Goal: Task Accomplishment & Management: Manage account settings

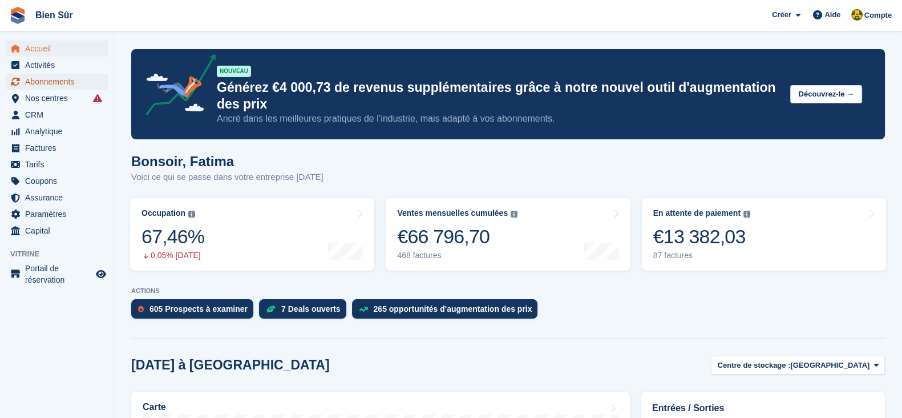
click at [50, 87] on span "Abonnements" at bounding box center [59, 82] width 68 height 16
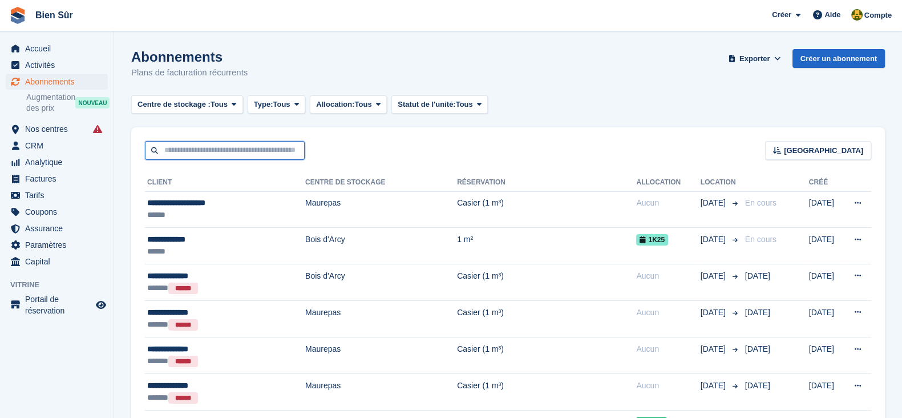
click at [167, 154] on input "text" at bounding box center [225, 150] width 160 height 19
paste input "**********"
type input "**********"
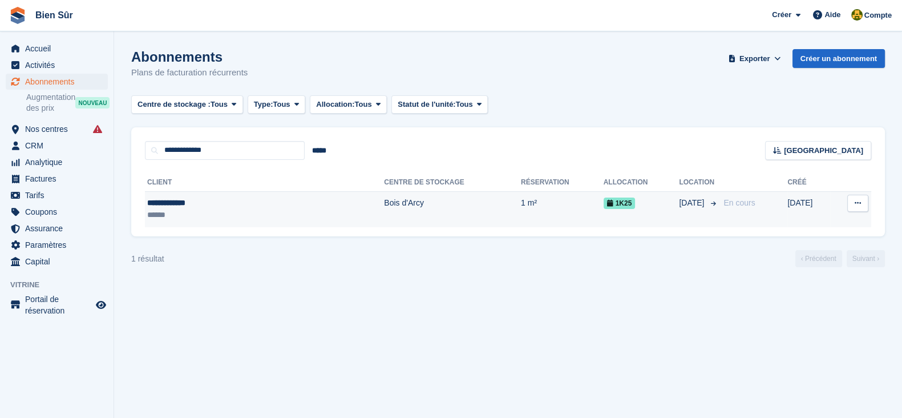
click at [384, 217] on td "Bois d'Arcy" at bounding box center [452, 209] width 137 height 36
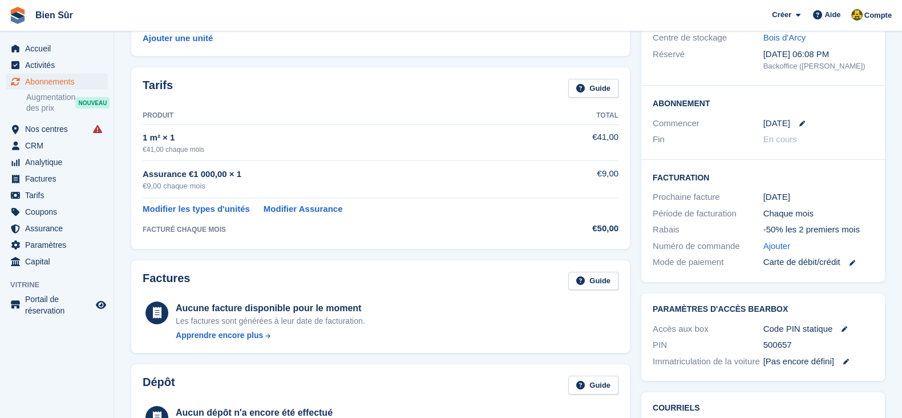
scroll to position [214, 0]
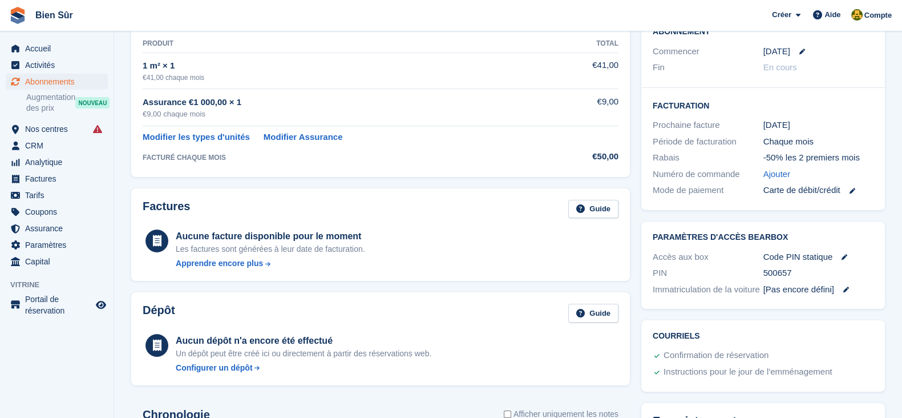
click at [777, 274] on div "500657" at bounding box center [819, 273] width 111 height 13
copy div "500657"
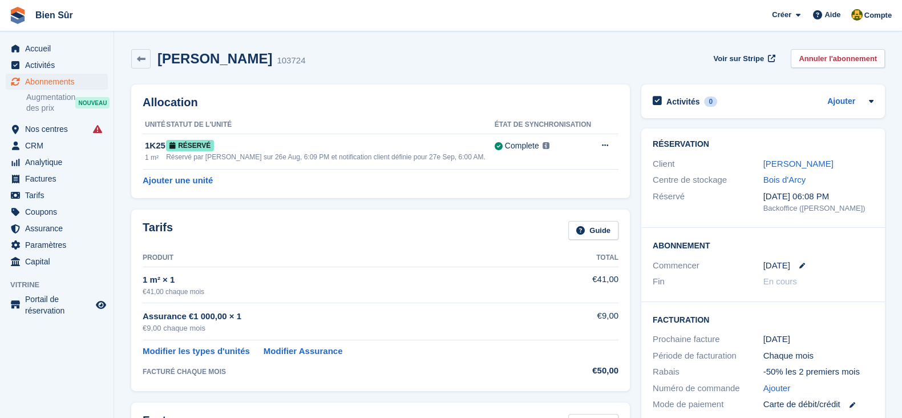
click at [228, 55] on h2 "Mélanie Hamon" at bounding box center [215, 58] width 115 height 15
copy div "Mélanie Hamon"
click at [134, 66] on link at bounding box center [140, 58] width 19 height 19
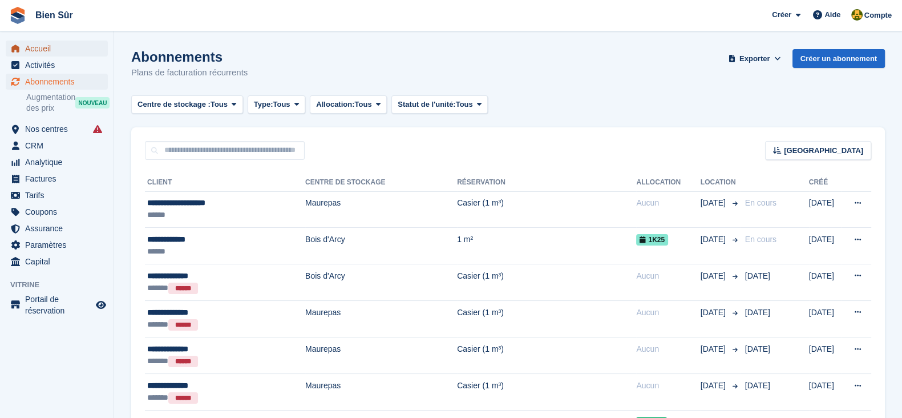
click at [25, 47] on span "Accueil" at bounding box center [59, 49] width 68 height 16
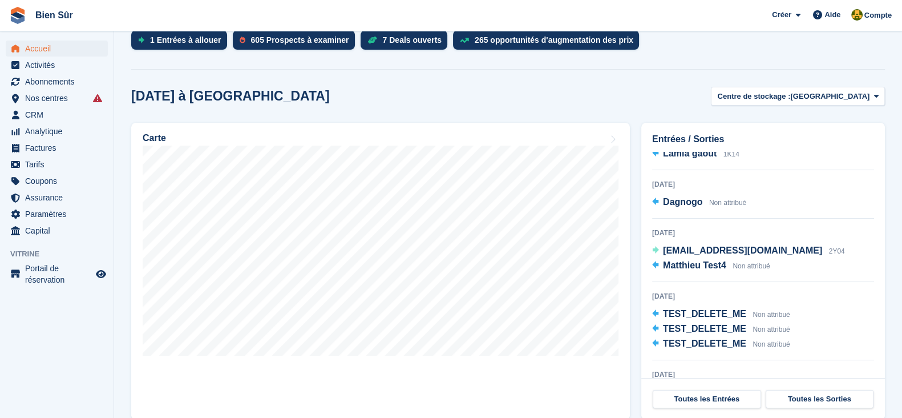
scroll to position [285, 0]
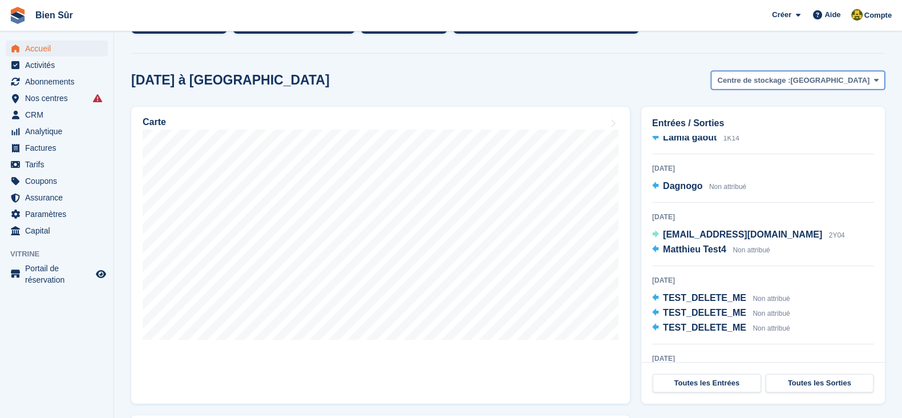
click at [790, 83] on span "Centre de stockage :" at bounding box center [753, 80] width 73 height 11
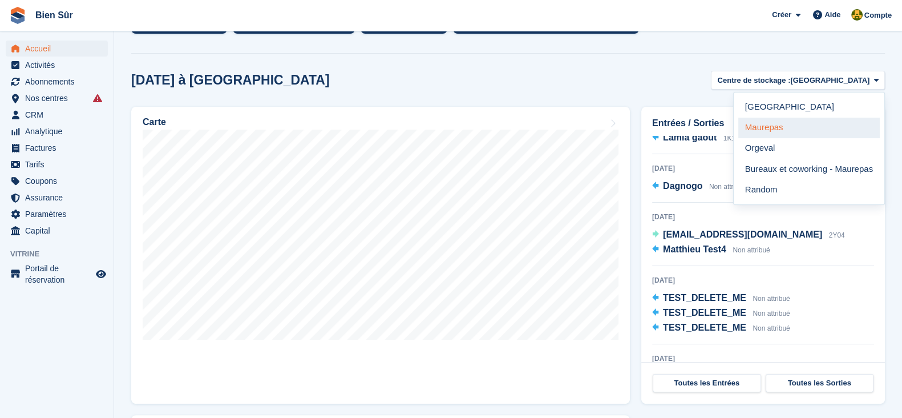
click at [796, 127] on link "Maurepas" at bounding box center [810, 128] width 142 height 21
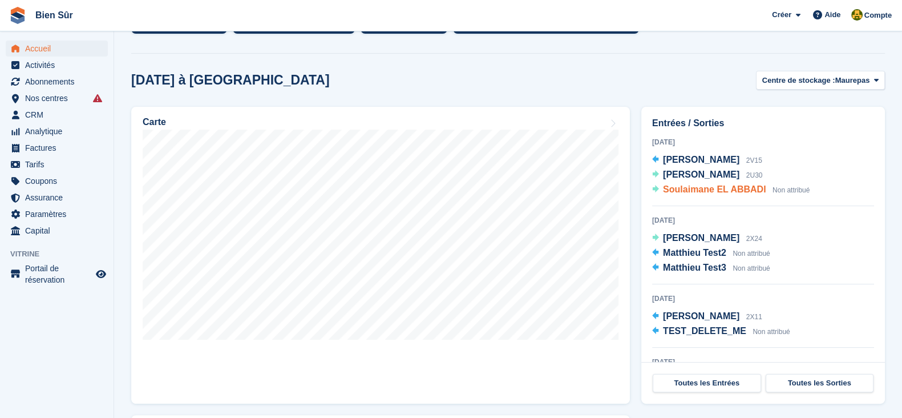
click at [725, 195] on div "Soulaimane EL ABBADI Non attribué" at bounding box center [736, 190] width 147 height 15
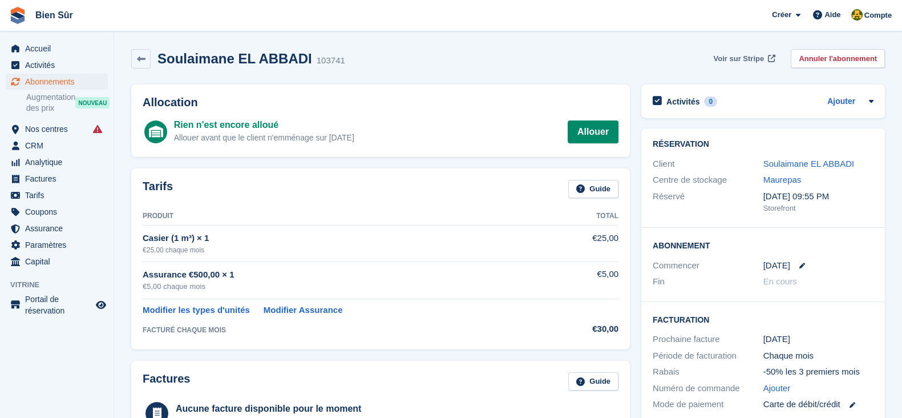
click at [735, 55] on span "Voir sur Stripe" at bounding box center [738, 58] width 51 height 11
click at [597, 130] on link "Allouer" at bounding box center [593, 131] width 51 height 23
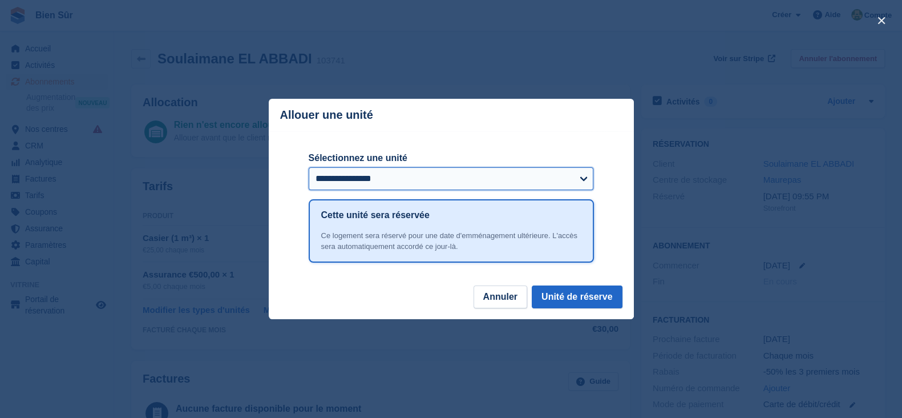
click at [422, 171] on select "**********" at bounding box center [451, 178] width 285 height 23
select select "******"
click at [309, 168] on select "**********" at bounding box center [451, 178] width 285 height 23
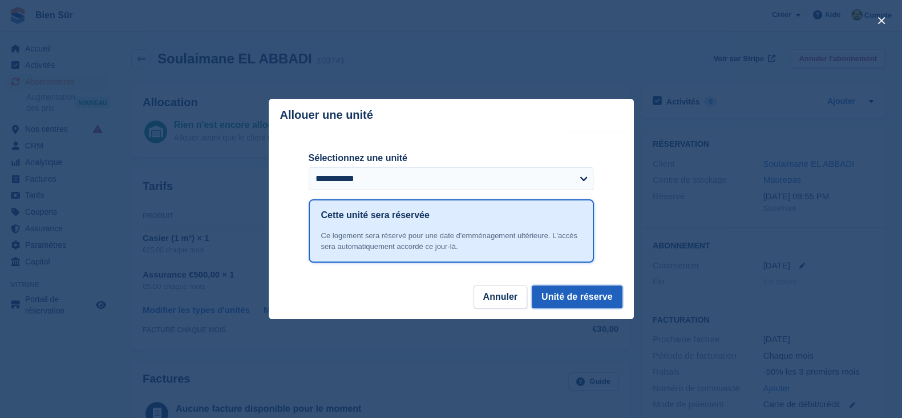
click at [594, 293] on button "Unité de réserve" at bounding box center [577, 296] width 91 height 23
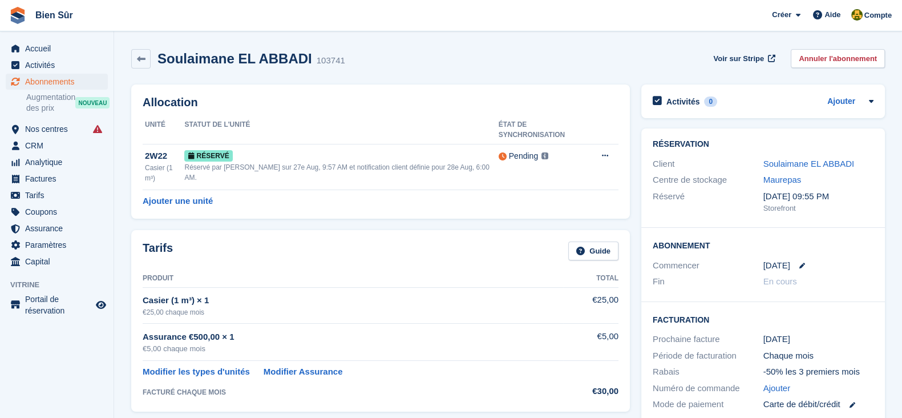
click at [417, 343] on div "€5,00 chaque mois" at bounding box center [353, 348] width 421 height 11
click at [776, 261] on time "28 Aug" at bounding box center [777, 265] width 27 height 13
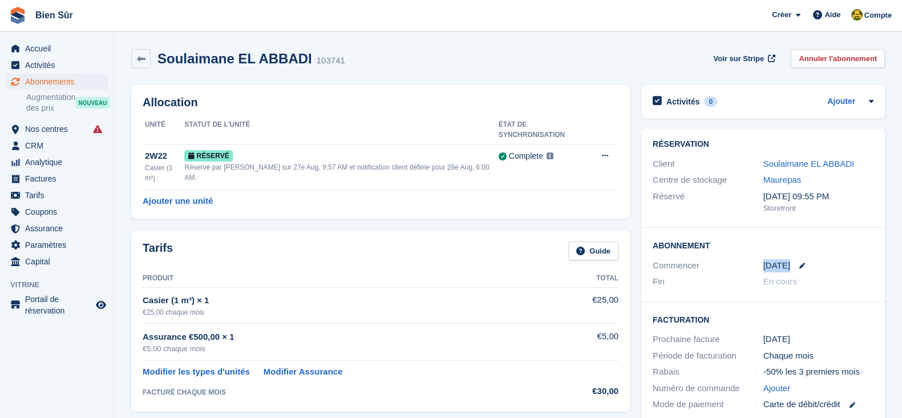
click at [776, 261] on time "28 Aug" at bounding box center [777, 265] width 27 height 13
click at [622, 58] on div "Soulaimane EL ABBADI 103741 Voir sur Stripe Annuler l'abonnement" at bounding box center [508, 58] width 754 height 19
click at [797, 160] on link "Soulaimane EL ABBADI" at bounding box center [809, 164] width 91 height 10
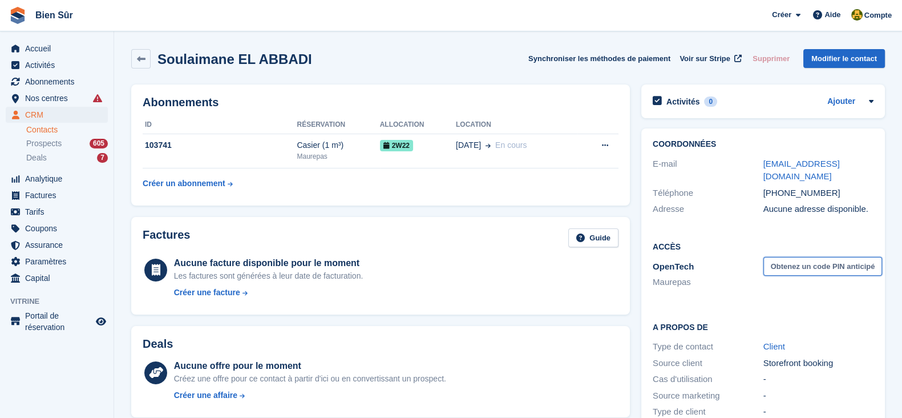
click at [802, 269] on button "Obtenez un code PIN anticipé" at bounding box center [823, 266] width 119 height 19
click at [789, 267] on div "••••••• Changement" at bounding box center [819, 266] width 111 height 13
click at [796, 263] on icon at bounding box center [794, 266] width 10 height 9
drag, startPoint x: 791, startPoint y: 265, endPoint x: 764, endPoint y: 265, distance: 26.8
click at [764, 265] on div "703086 Changement" at bounding box center [819, 266] width 111 height 13
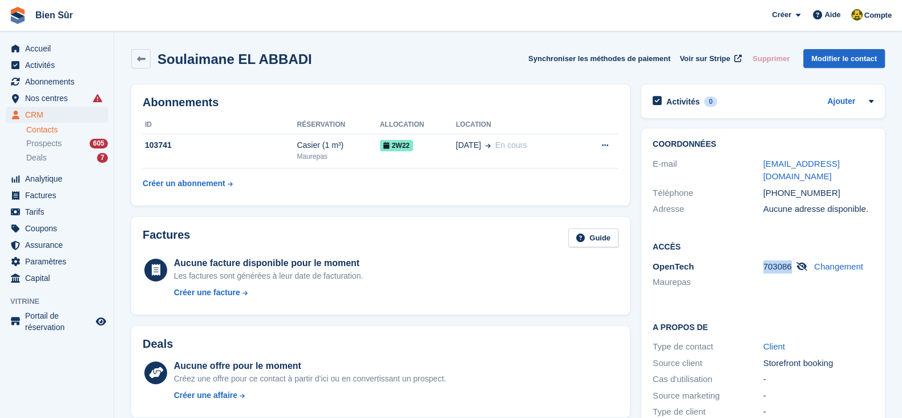
copy span "703086"
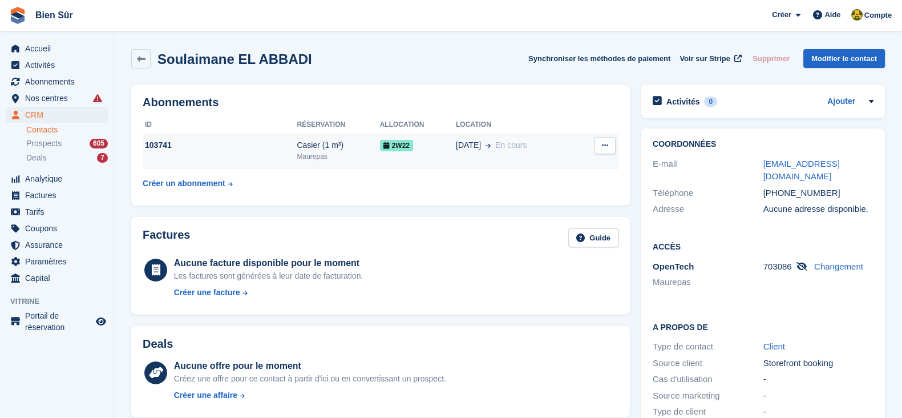
click at [241, 158] on td "103741" at bounding box center [220, 151] width 154 height 35
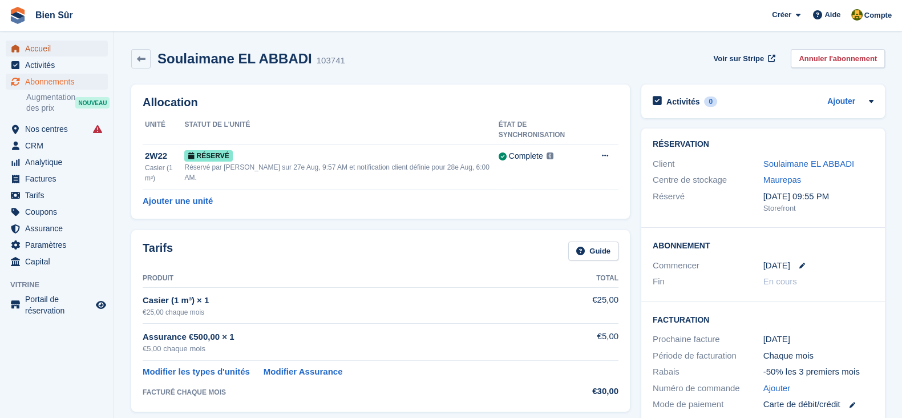
click at [45, 53] on span "Accueil" at bounding box center [59, 49] width 68 height 16
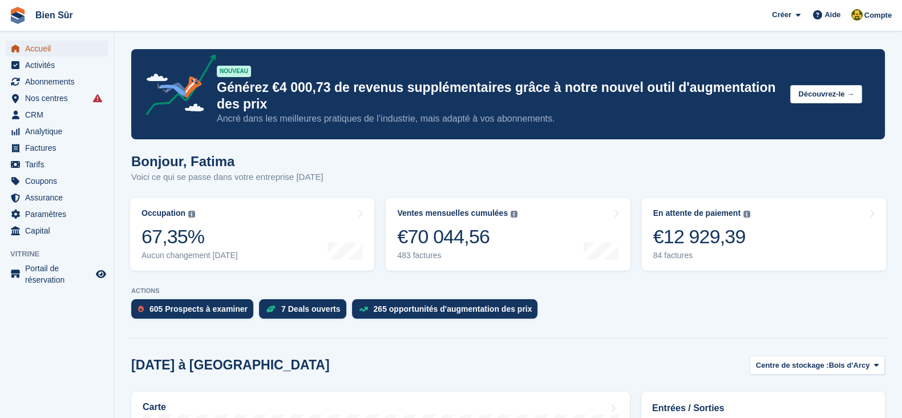
click at [45, 43] on span "Accueil" at bounding box center [59, 49] width 68 height 16
